Goal: Find specific page/section: Find specific page/section

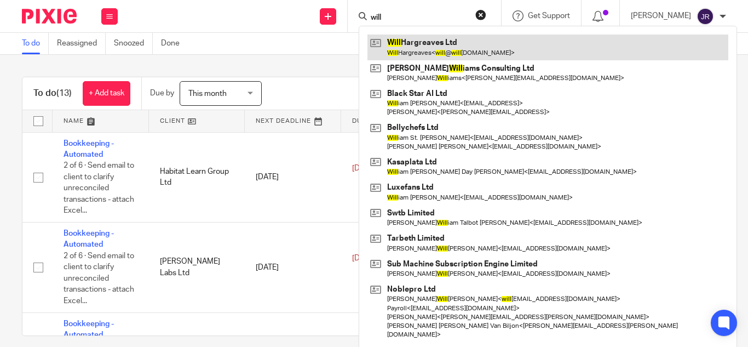
type input "will"
click at [466, 49] on link at bounding box center [548, 47] width 361 height 25
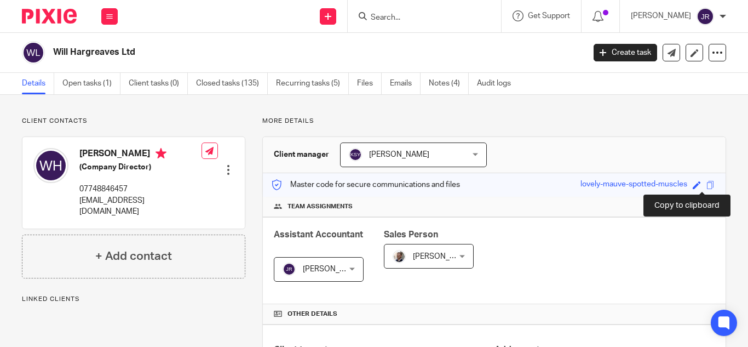
click at [707, 184] on span at bounding box center [711, 185] width 8 height 8
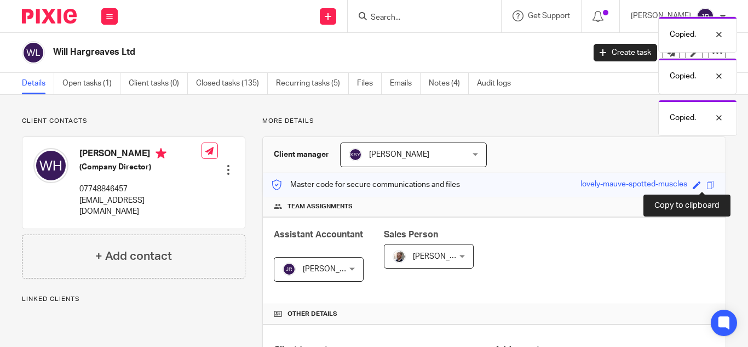
click at [707, 184] on span at bounding box center [711, 185] width 8 height 8
